Goal: Task Accomplishment & Management: Manage account settings

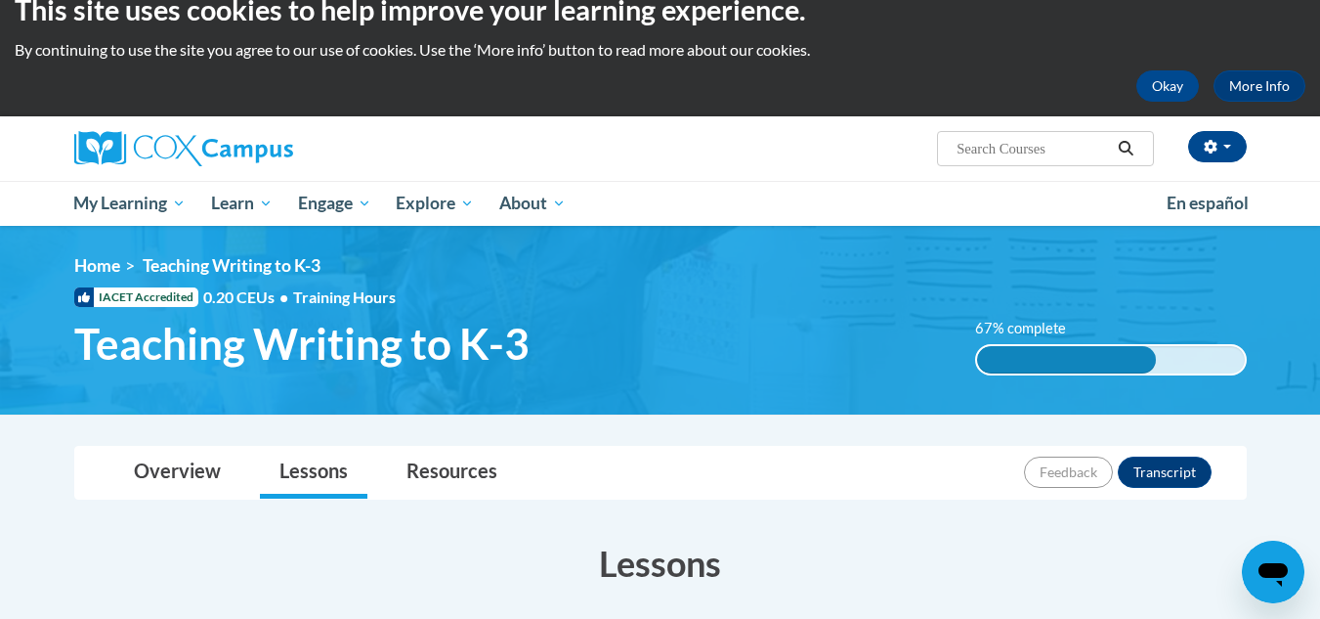
click at [1319, 53] on html "This site uses cookies to help improve your learning experience. By continuing …" at bounding box center [660, 280] width 1320 height 619
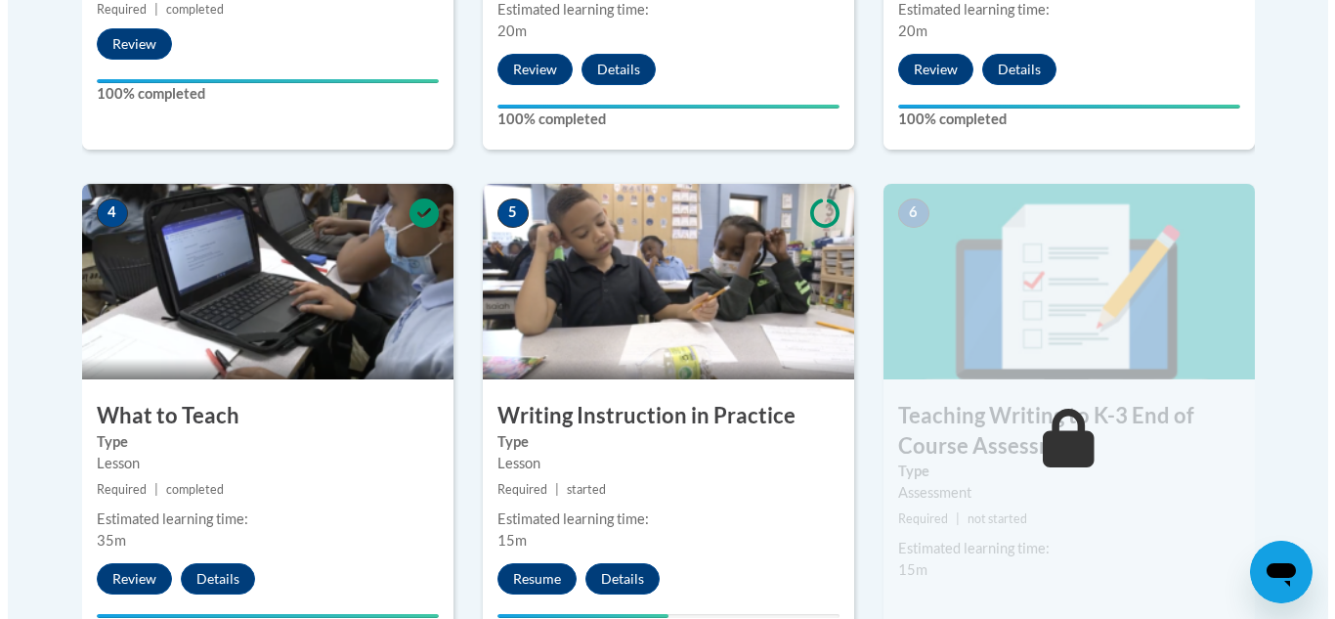
scroll to position [1244, 0]
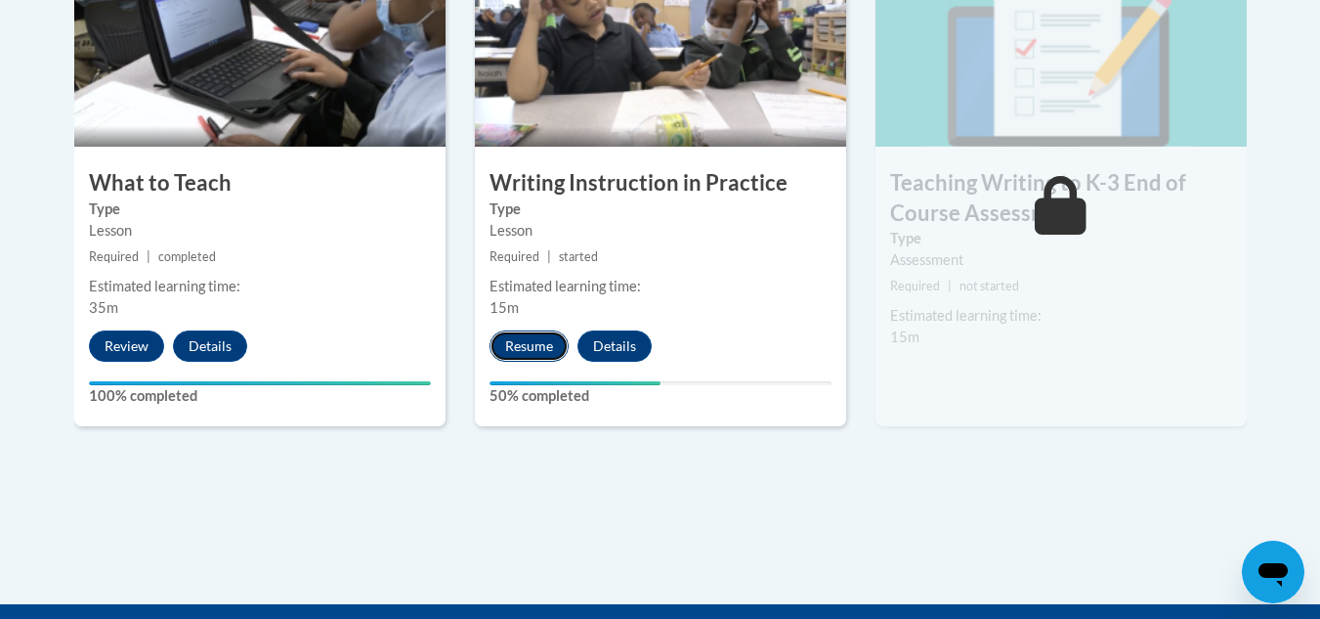
click at [518, 334] on button "Resume" at bounding box center [529, 345] width 79 height 31
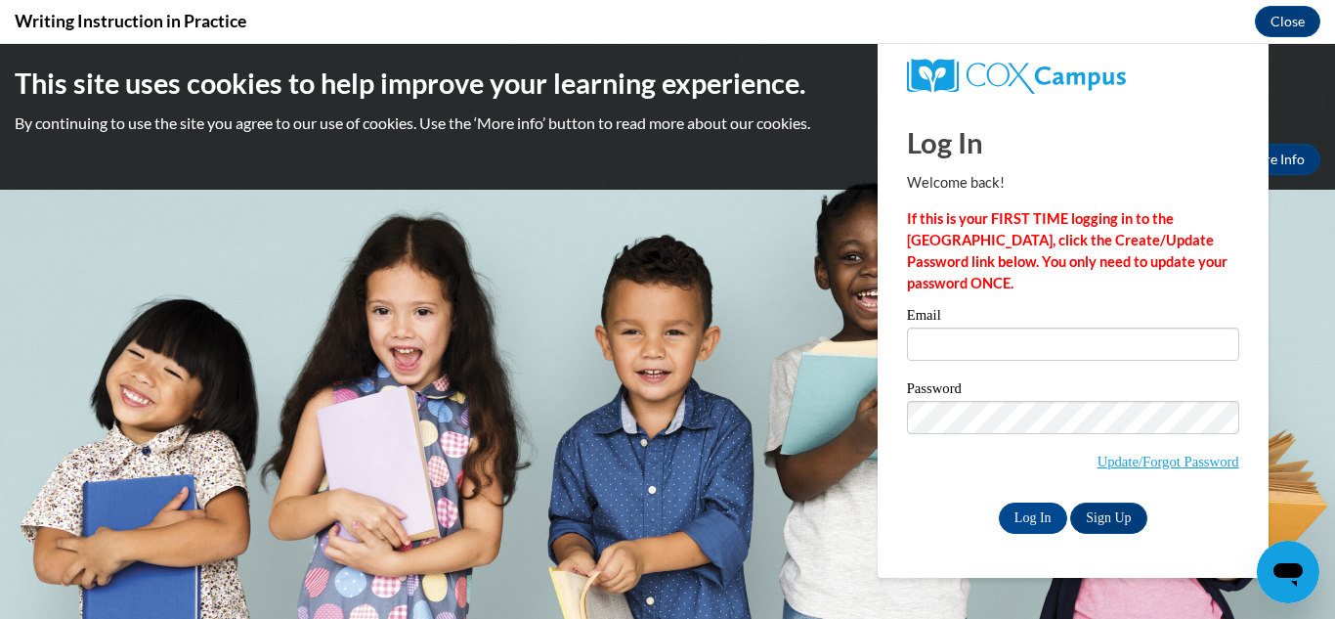
scroll to position [0, 0]
type input "[EMAIL_ADDRESS][DOMAIN_NAME]"
click at [1041, 517] on input "Log In" at bounding box center [1033, 517] width 68 height 31
